Goal: Transaction & Acquisition: Purchase product/service

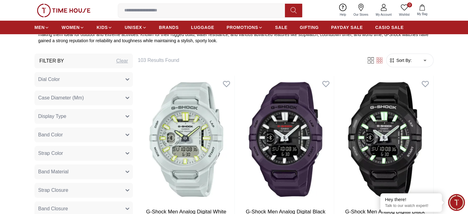
scroll to position [246, 0]
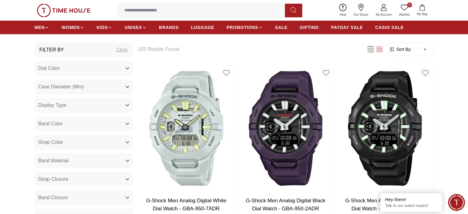
click at [408, 51] on span "Sort By:" at bounding box center [403, 49] width 17 height 6
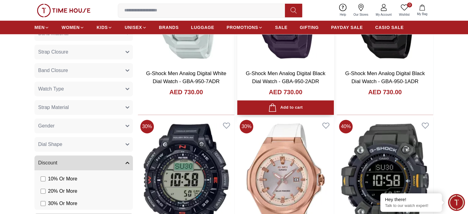
scroll to position [400, 0]
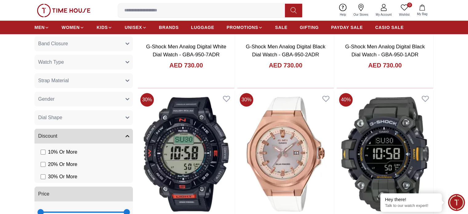
click at [127, 96] on button "Gender" at bounding box center [83, 99] width 98 height 15
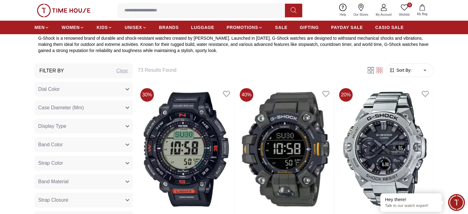
scroll to position [246, 0]
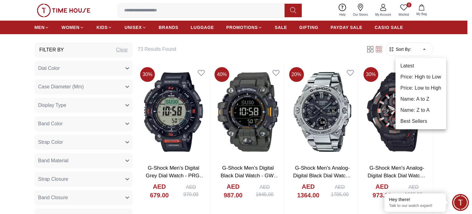
click at [425, 86] on li "Price: Low to High" at bounding box center [421, 87] width 51 height 11
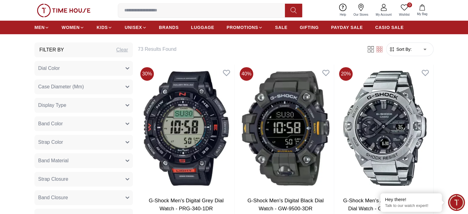
type input "*"
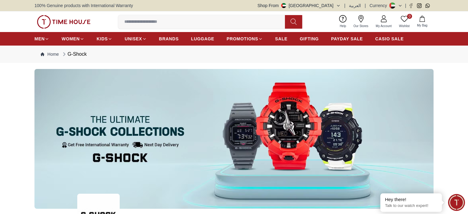
click at [398, 5] on icon at bounding box center [399, 5] width 5 height 5
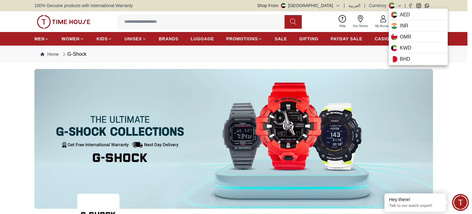
click at [401, 7] on div at bounding box center [236, 107] width 472 height 214
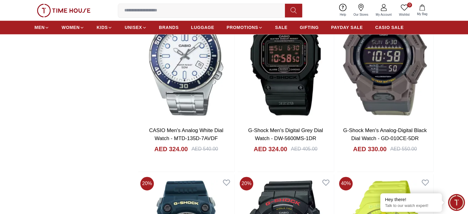
scroll to position [891, 0]
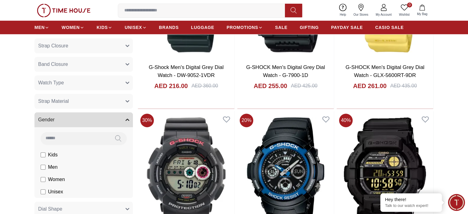
scroll to position [369, 0]
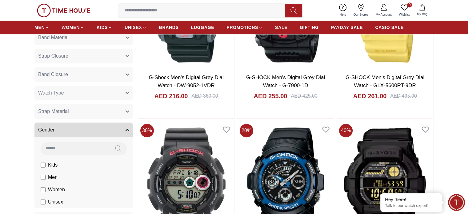
click at [110, 97] on button "Watch Type" at bounding box center [83, 92] width 98 height 15
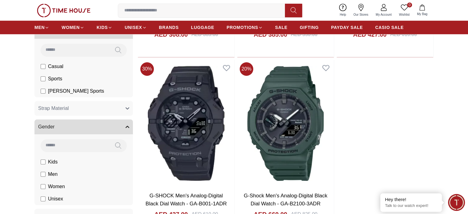
scroll to position [400, 0]
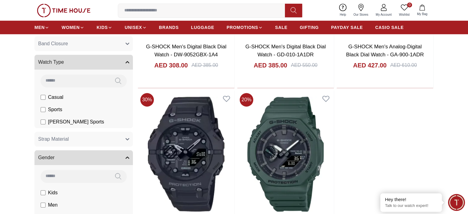
click at [74, 120] on span "[PERSON_NAME] Sports" at bounding box center [76, 121] width 56 height 7
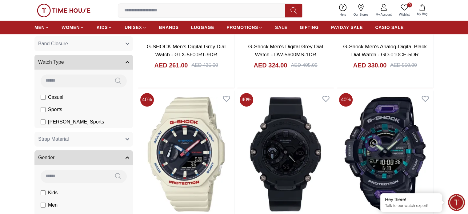
click at [53, 108] on span "Sports" at bounding box center [55, 109] width 14 height 7
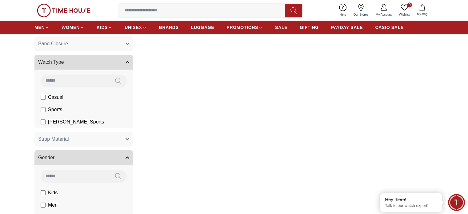
click at [56, 119] on span "[PERSON_NAME] Sports" at bounding box center [76, 121] width 56 height 7
